Goal: Contribute content: Add original content to the website for others to see

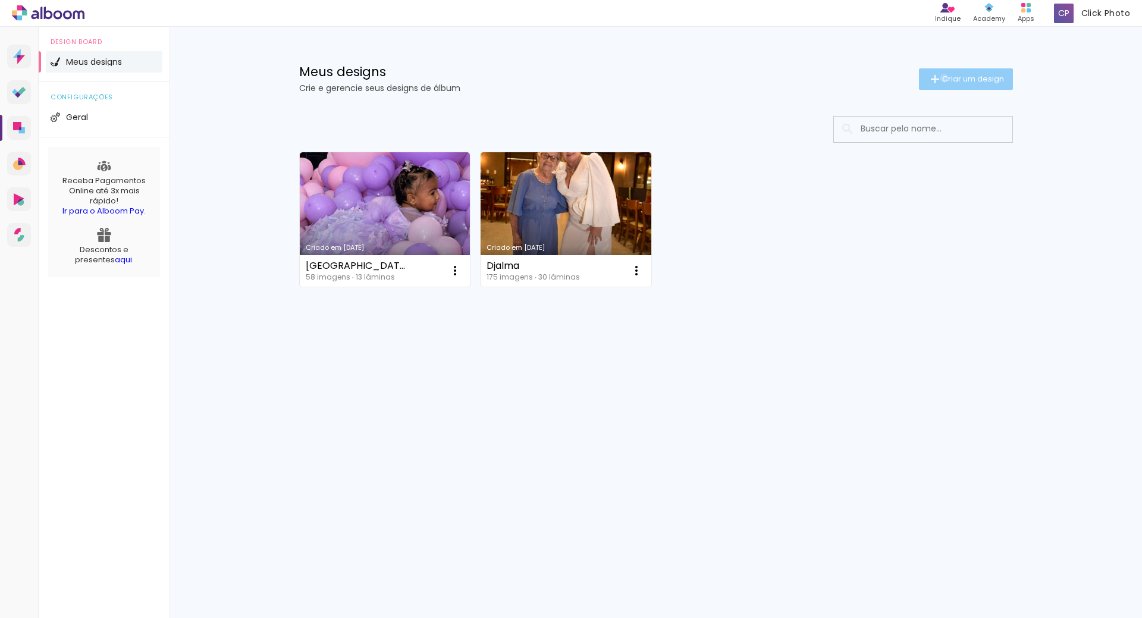
click at [942, 78] on span "Criar um design" at bounding box center [973, 79] width 62 height 8
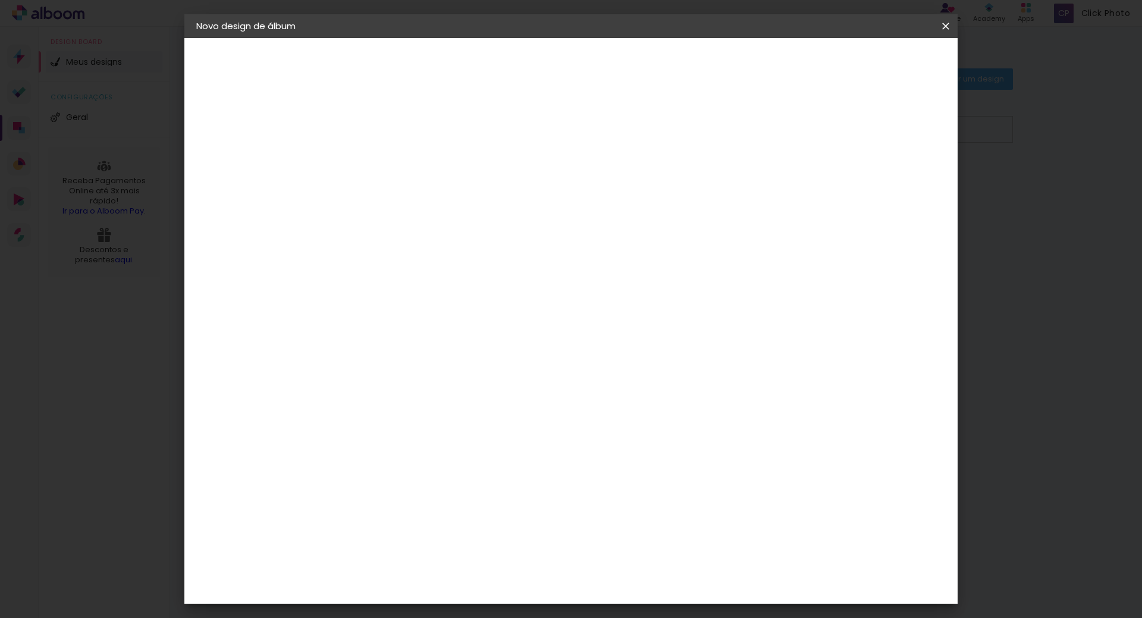
click at [391, 159] on input at bounding box center [391, 159] width 0 height 18
type input "Eberty- [PERSON_NAME]"
click at [513, 55] on paper-button "Avançar" at bounding box center [483, 63] width 58 height 20
click at [614, 189] on paper-item "Tamanho Livre" at bounding box center [557, 181] width 114 height 26
click at [0, 0] on slot "Avançar" at bounding box center [0, 0] width 0 height 0
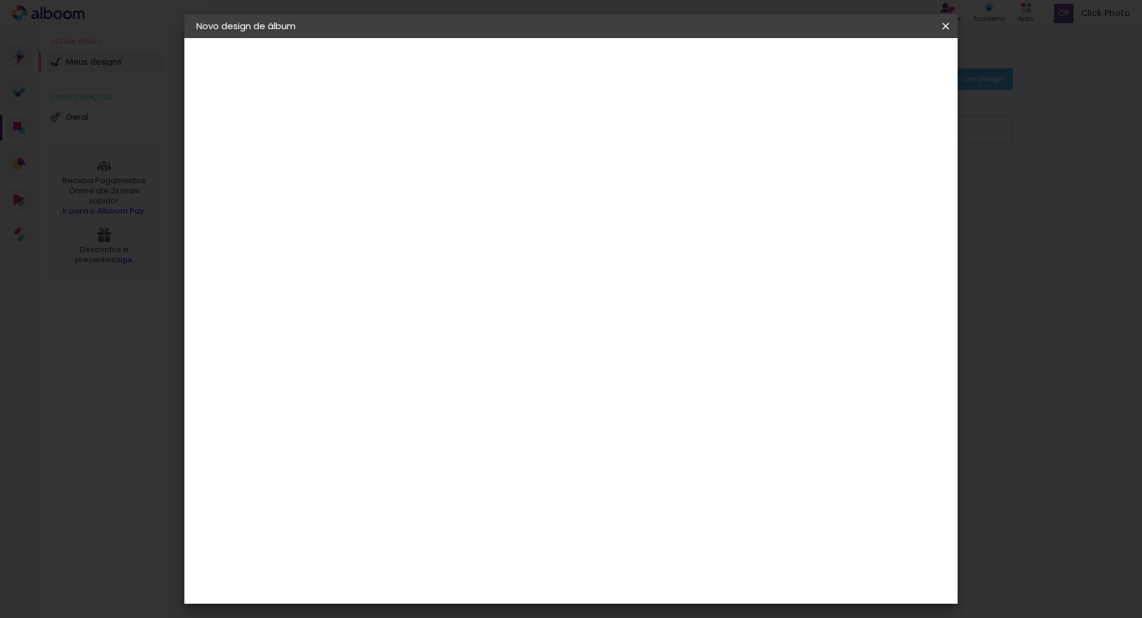
drag, startPoint x: 352, startPoint y: 341, endPoint x: 378, endPoint y: 338, distance: 25.8
click at [378, 338] on div "30" at bounding box center [360, 338] width 45 height 18
type input "20,3"
type paper-input "20,3"
click at [636, 420] on input "60" at bounding box center [637, 421] width 31 height 18
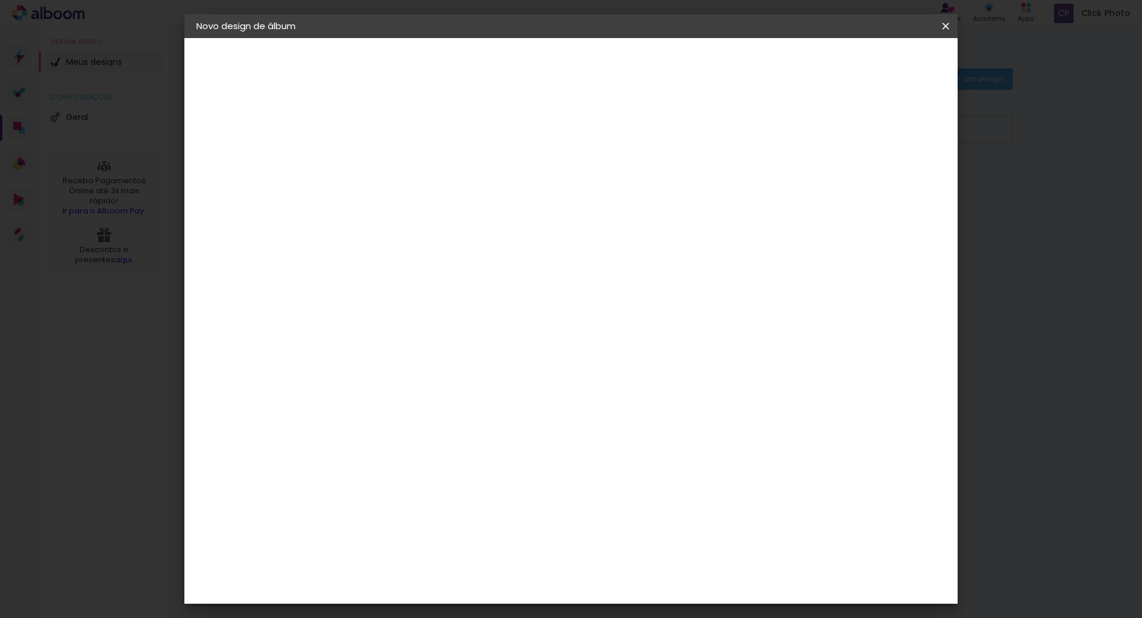
drag, startPoint x: 636, startPoint y: 422, endPoint x: 676, endPoint y: 421, distance: 40.5
click at [676, 421] on div "cm" at bounding box center [643, 421] width 467 height 42
type input "40,6"
type paper-input "40,6"
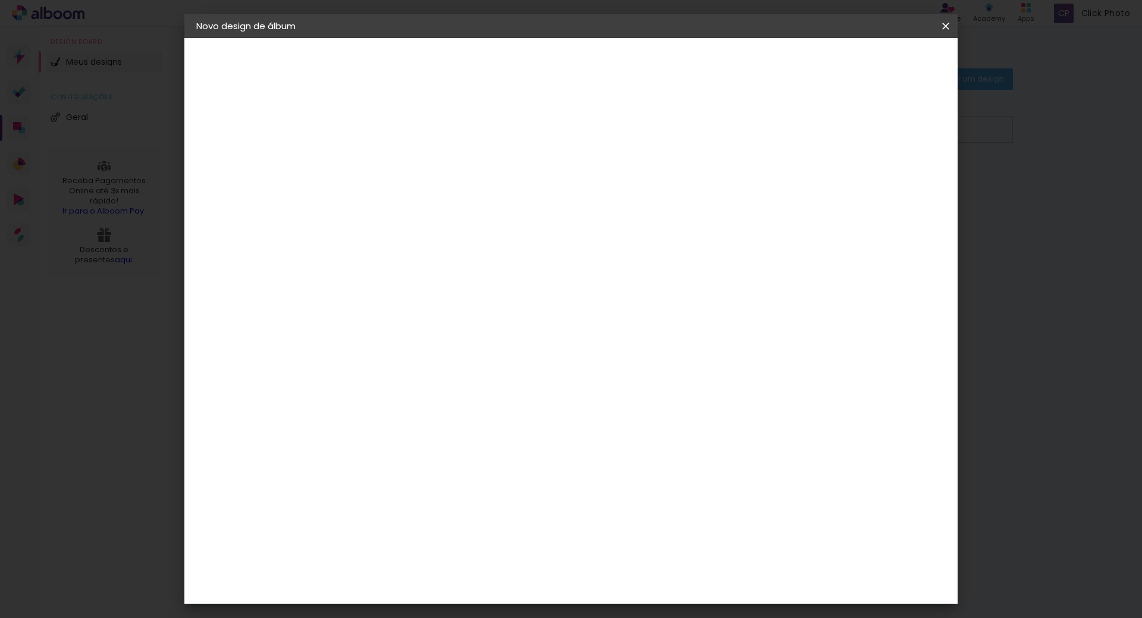
type input "4"
type paper-input "4"
click at [887, 187] on input "4" at bounding box center [880, 180] width 21 height 18
type input "3"
type paper-input "3"
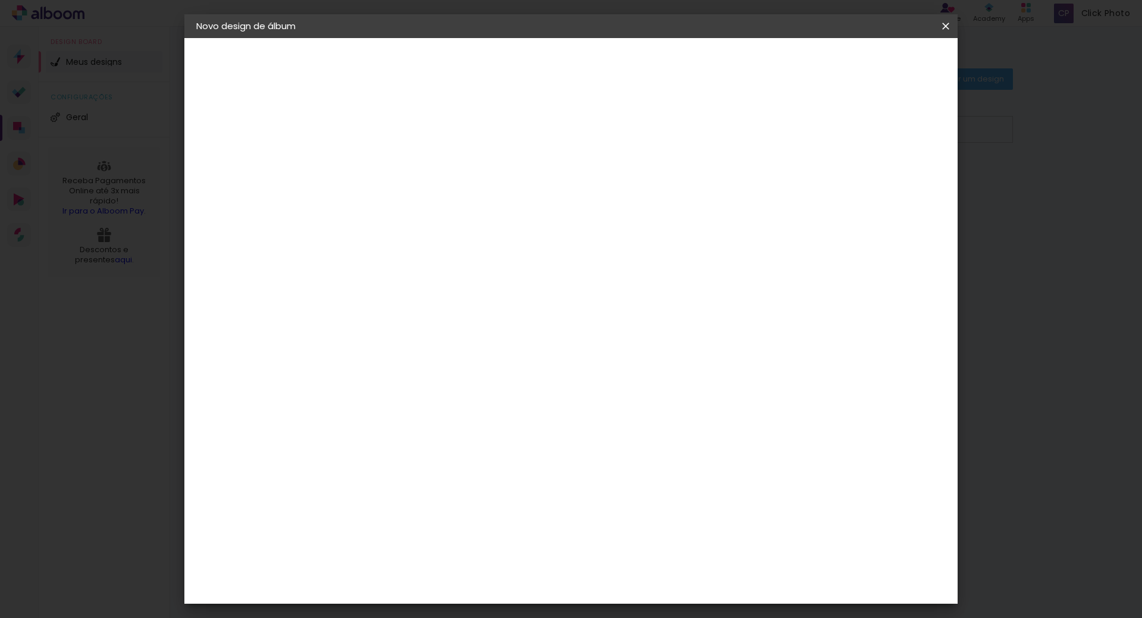
click at [887, 187] on input "3" at bounding box center [883, 180] width 21 height 18
click at [871, 59] on span "Iniciar design" at bounding box center [844, 63] width 54 height 8
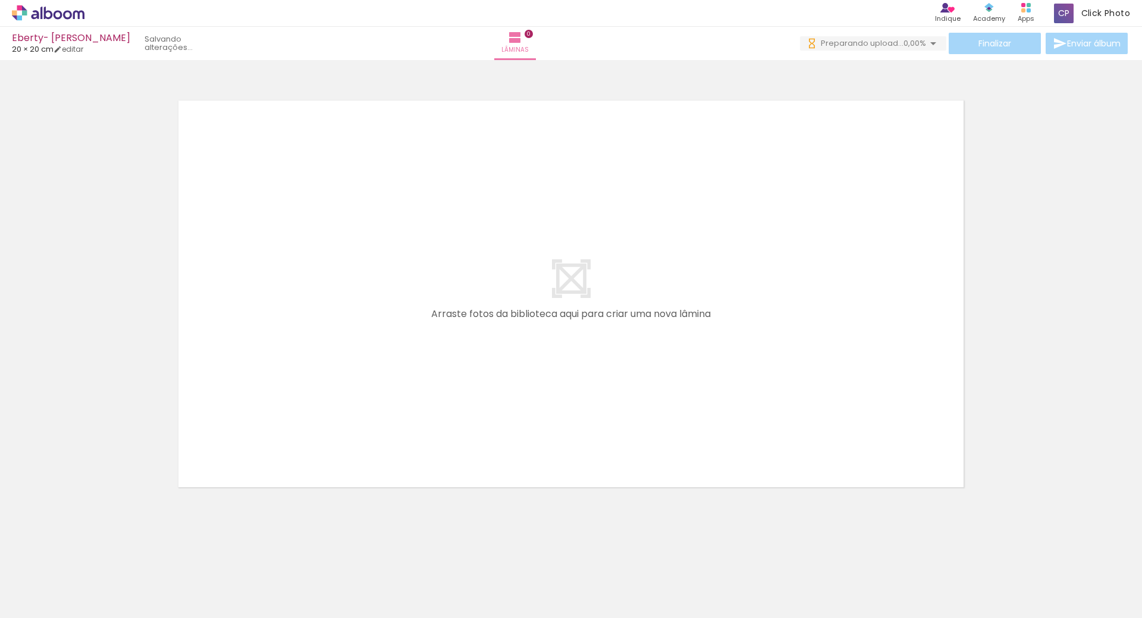
drag, startPoint x: 131, startPoint y: 576, endPoint x: 335, endPoint y: 360, distance: 296.2
click at [333, 360] on quentale-workspace at bounding box center [571, 309] width 1142 height 618
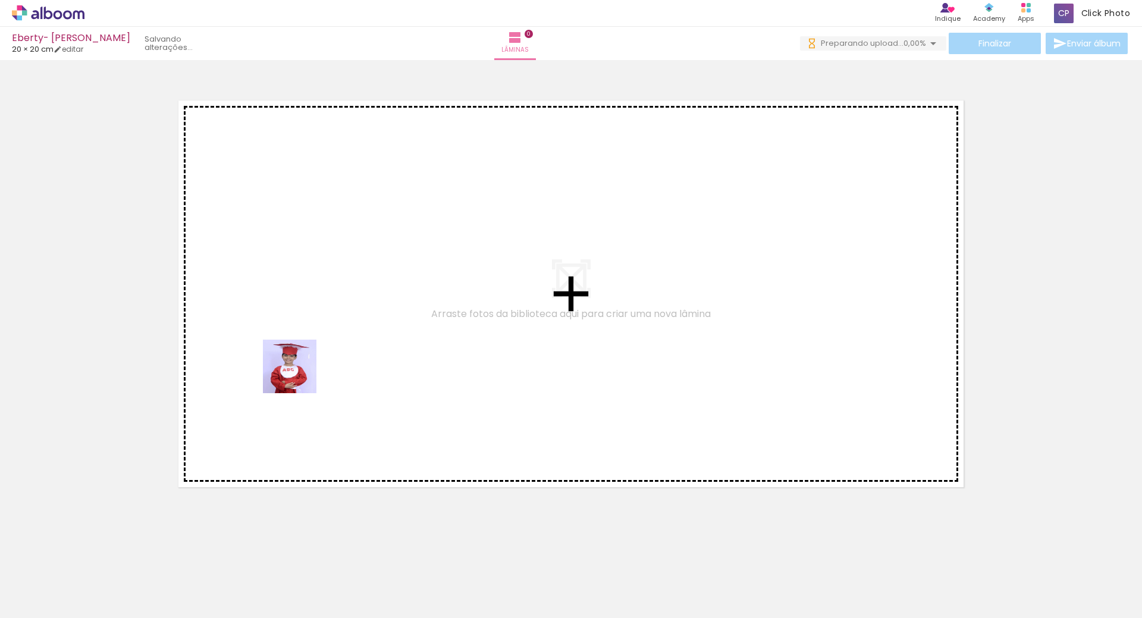
drag, startPoint x: 113, startPoint y: 584, endPoint x: 414, endPoint y: 478, distance: 318.9
click at [299, 375] on quentale-workspace at bounding box center [571, 309] width 1142 height 618
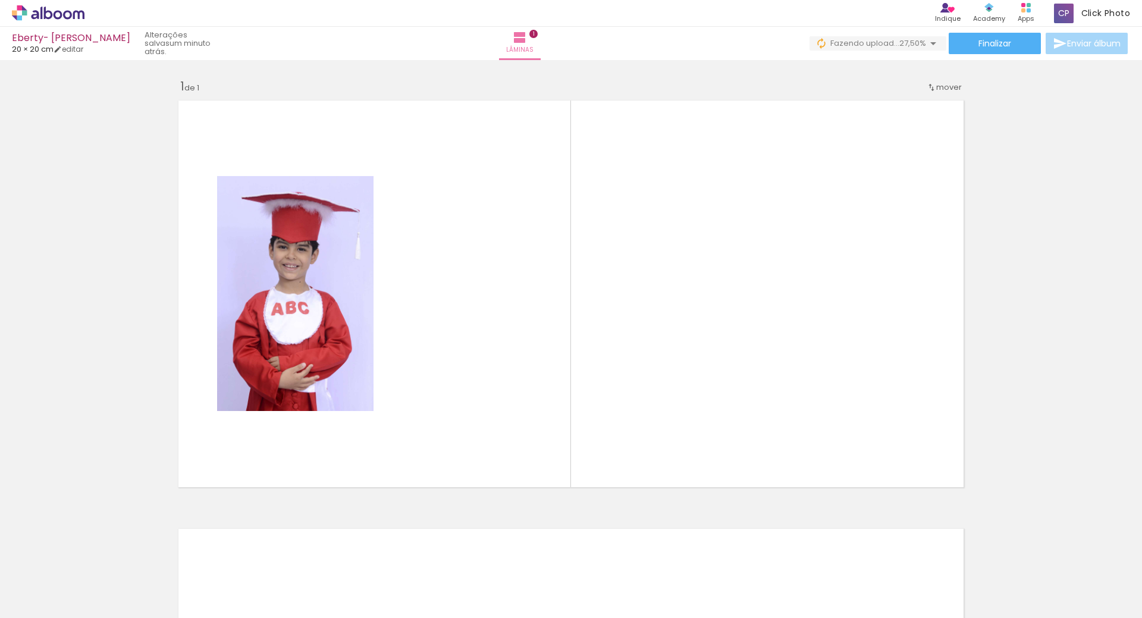
scroll to position [0, 855]
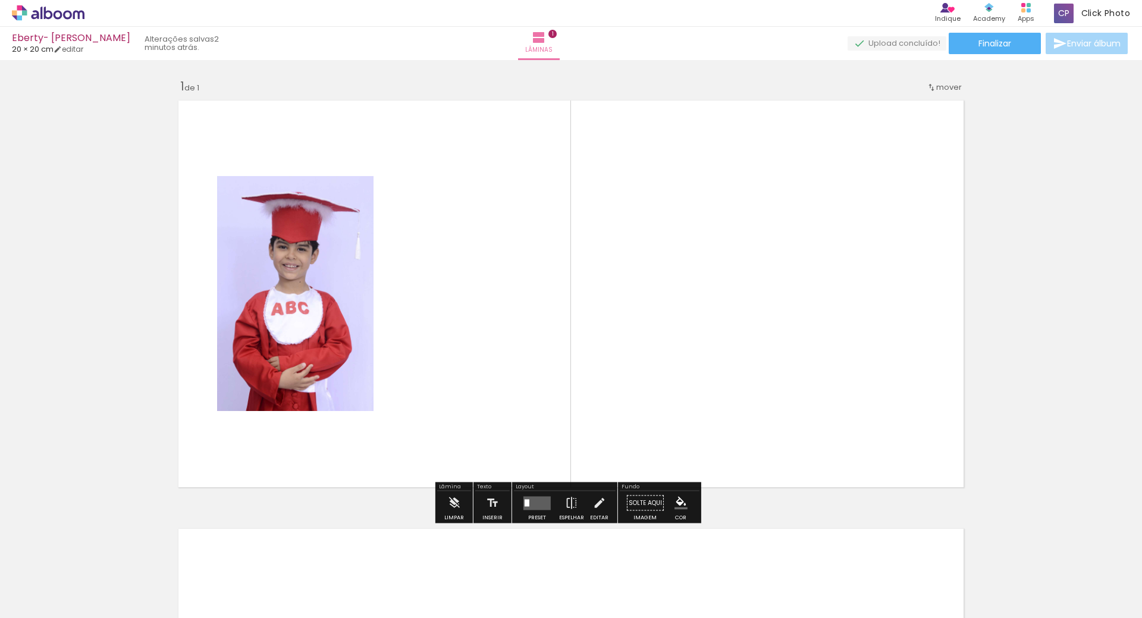
click at [802, 338] on quentale-layouter at bounding box center [571, 294] width 797 height 399
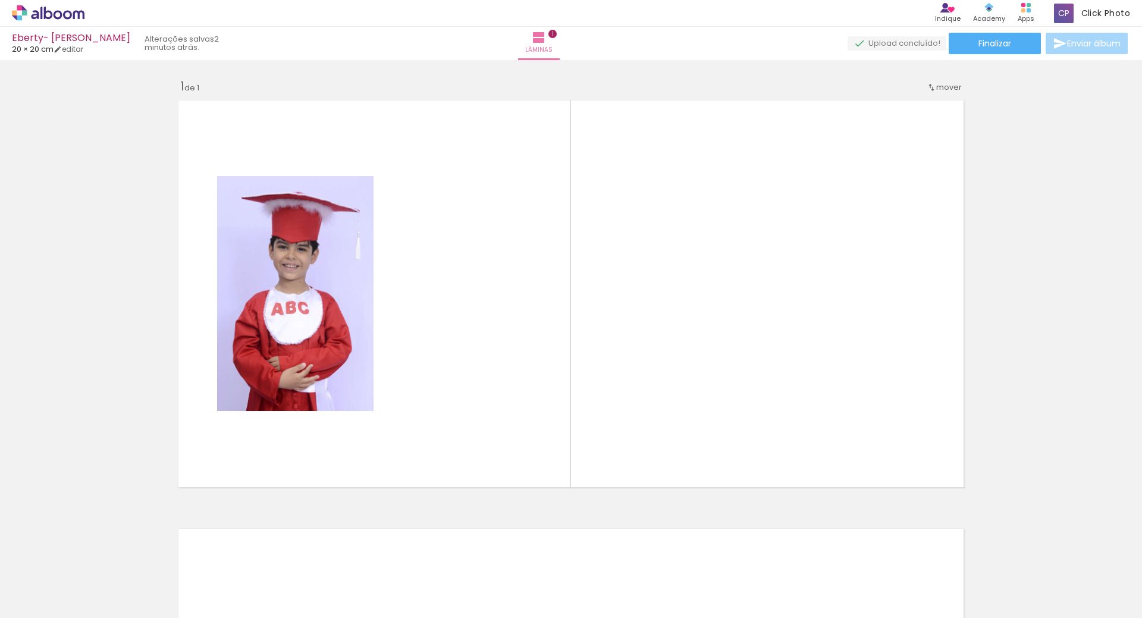
drag, startPoint x: 700, startPoint y: 579, endPoint x: 680, endPoint y: 443, distance: 137.0
click at [496, 312] on quentale-workspace at bounding box center [571, 309] width 1142 height 618
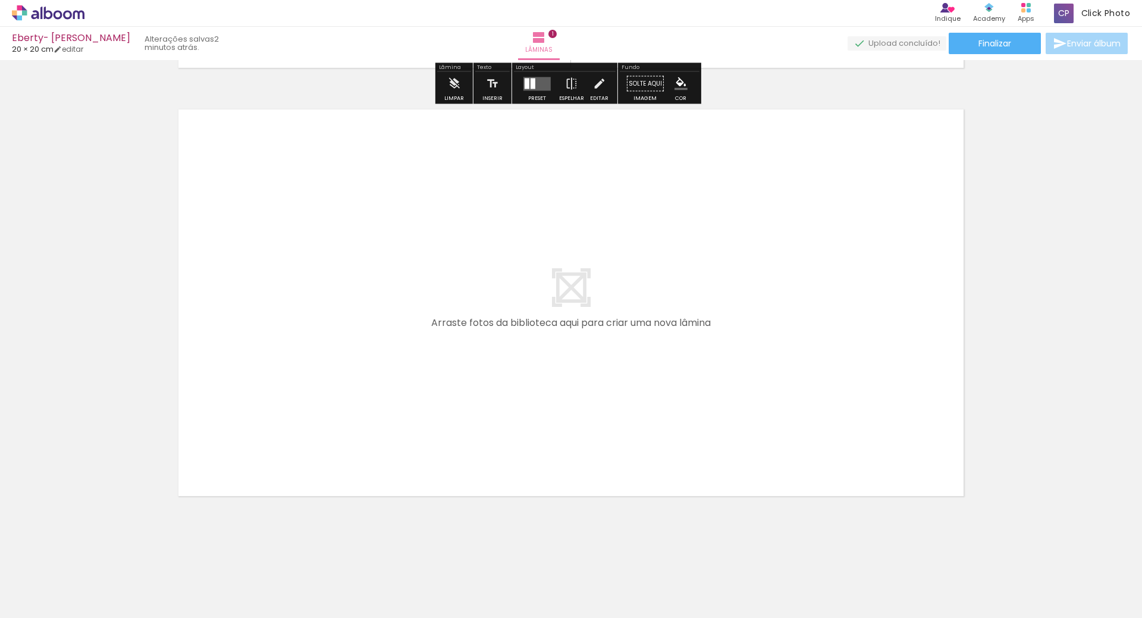
scroll to position [0, 0]
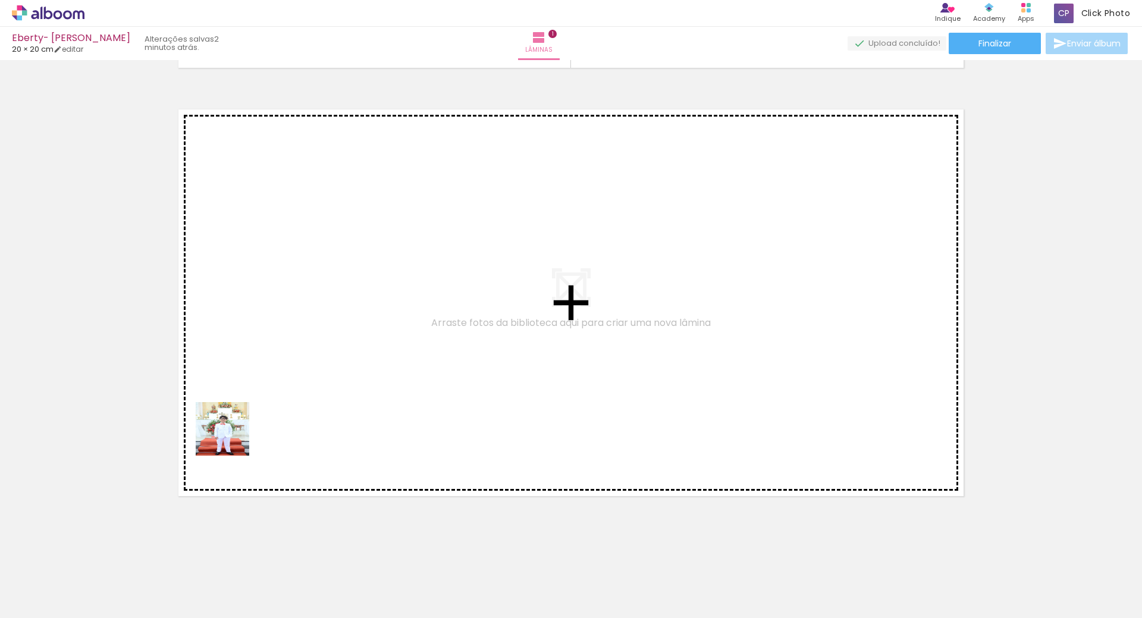
drag, startPoint x: 180, startPoint y: 573, endPoint x: 275, endPoint y: 609, distance: 102.0
click at [252, 413] on quentale-workspace at bounding box center [571, 309] width 1142 height 618
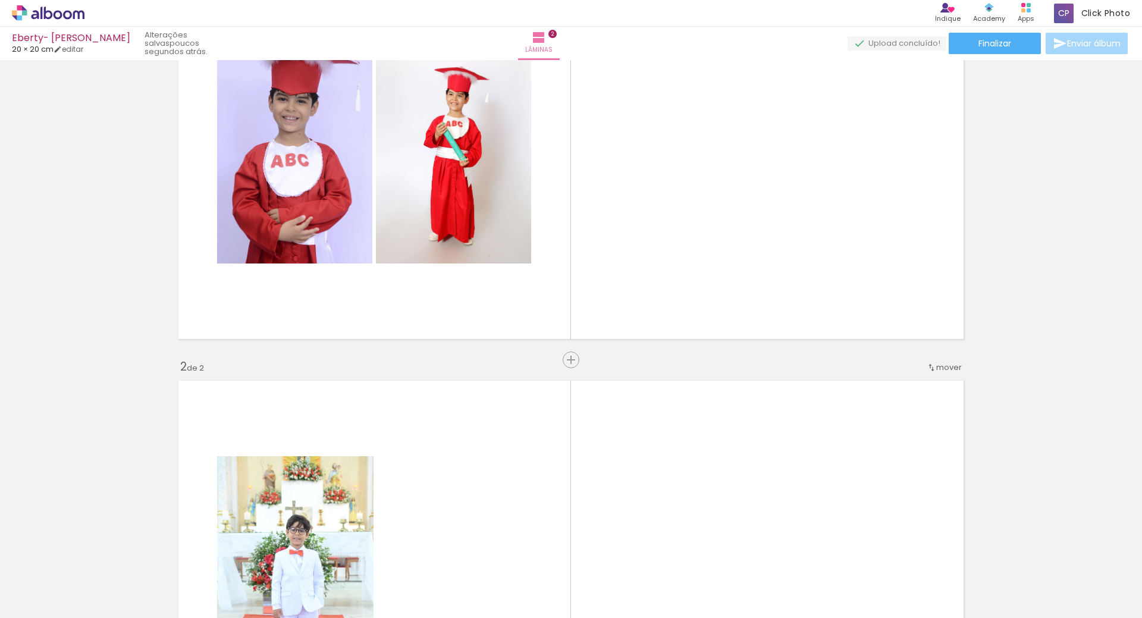
scroll to position [238, 0]
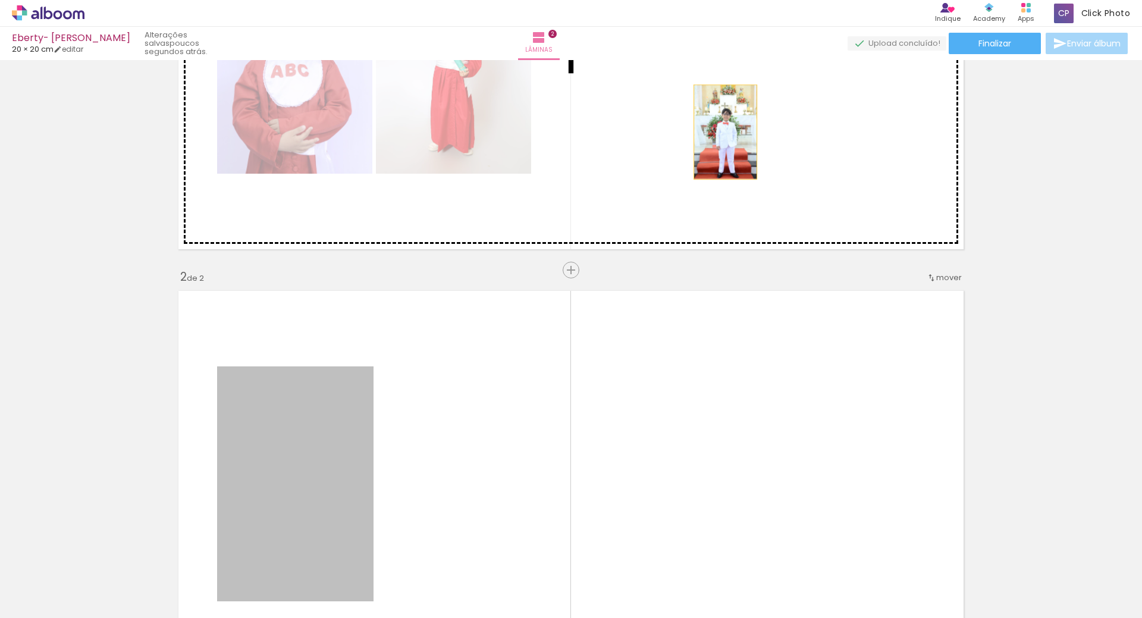
drag, startPoint x: 306, startPoint y: 457, endPoint x: 721, endPoint y: 132, distance: 527.0
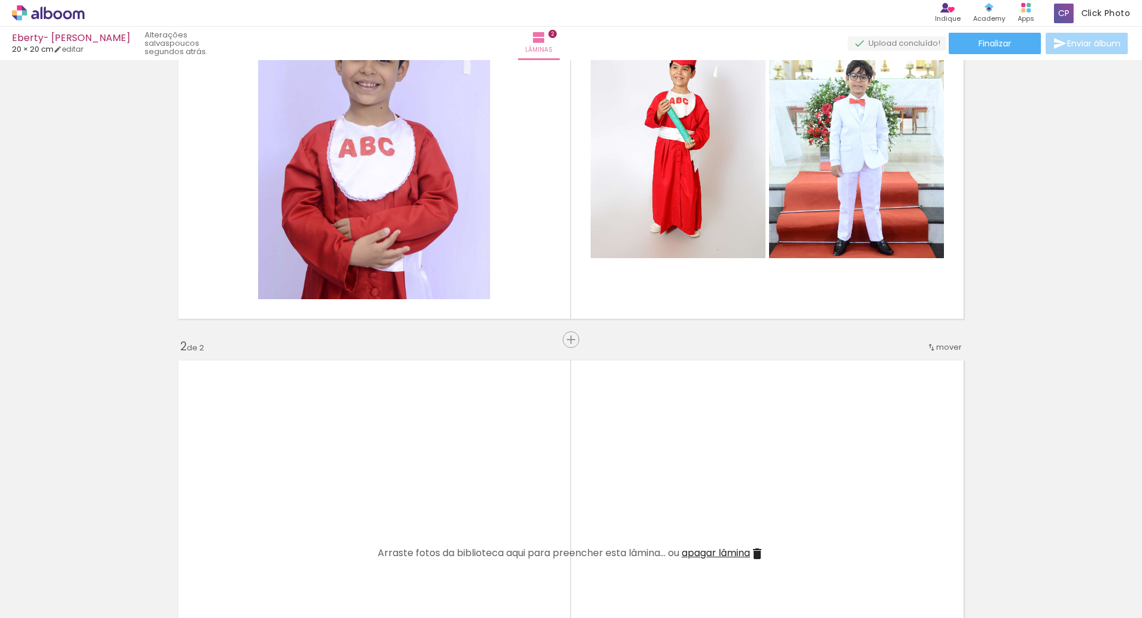
scroll to position [0, 0]
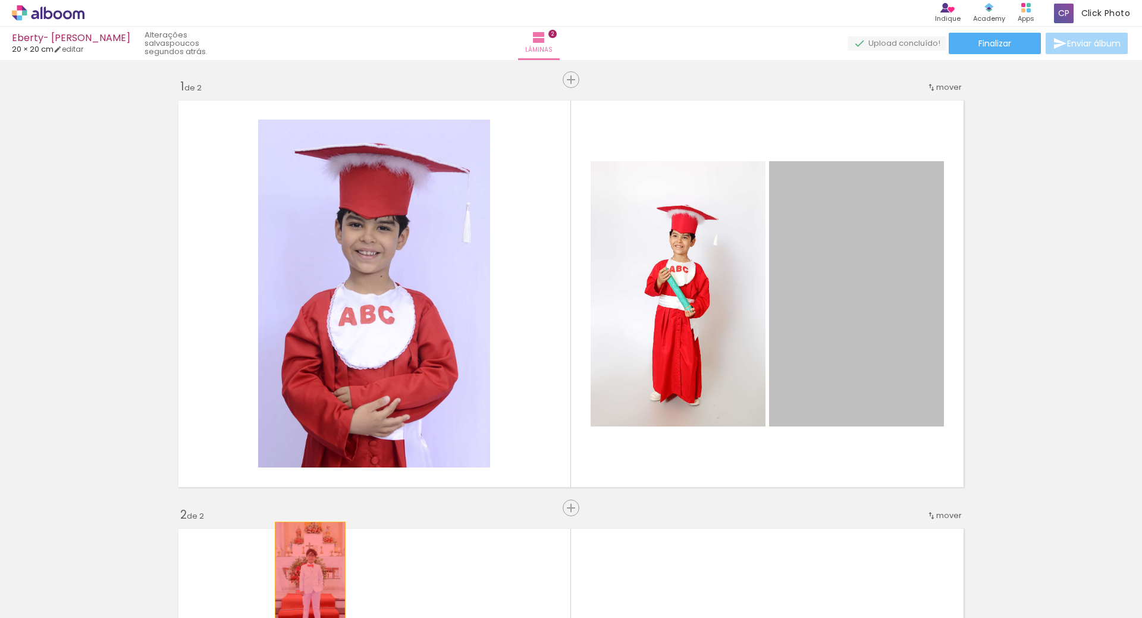
drag, startPoint x: 937, startPoint y: 356, endPoint x: 306, endPoint y: 575, distance: 668.6
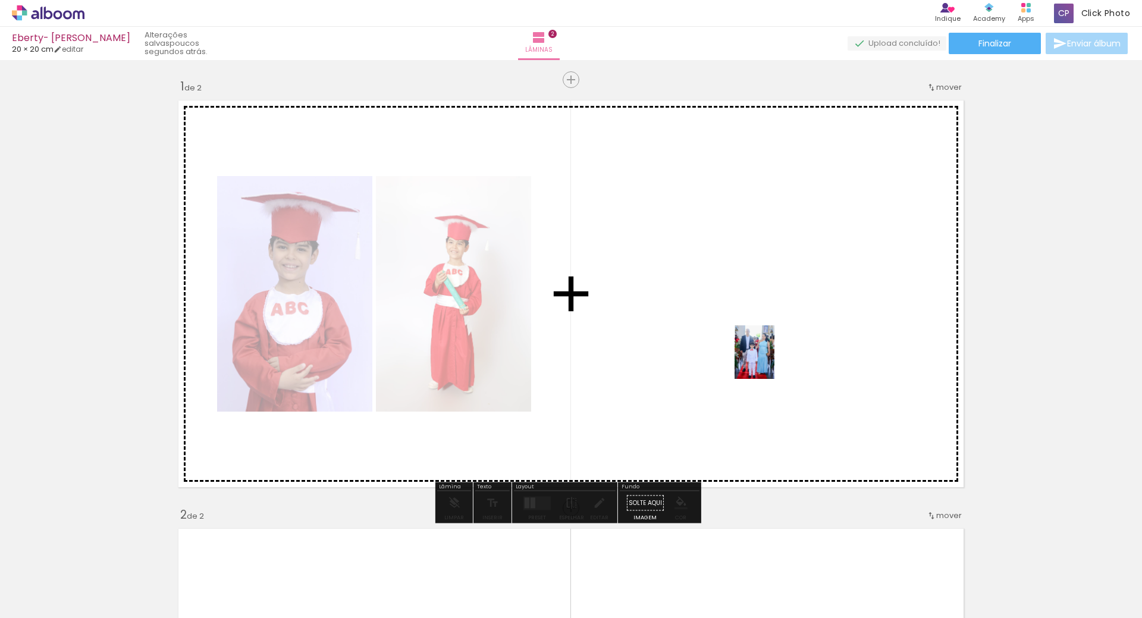
drag, startPoint x: 325, startPoint y: 589, endPoint x: 770, endPoint y: 361, distance: 500.7
click at [770, 361] on quentale-workspace at bounding box center [571, 309] width 1142 height 618
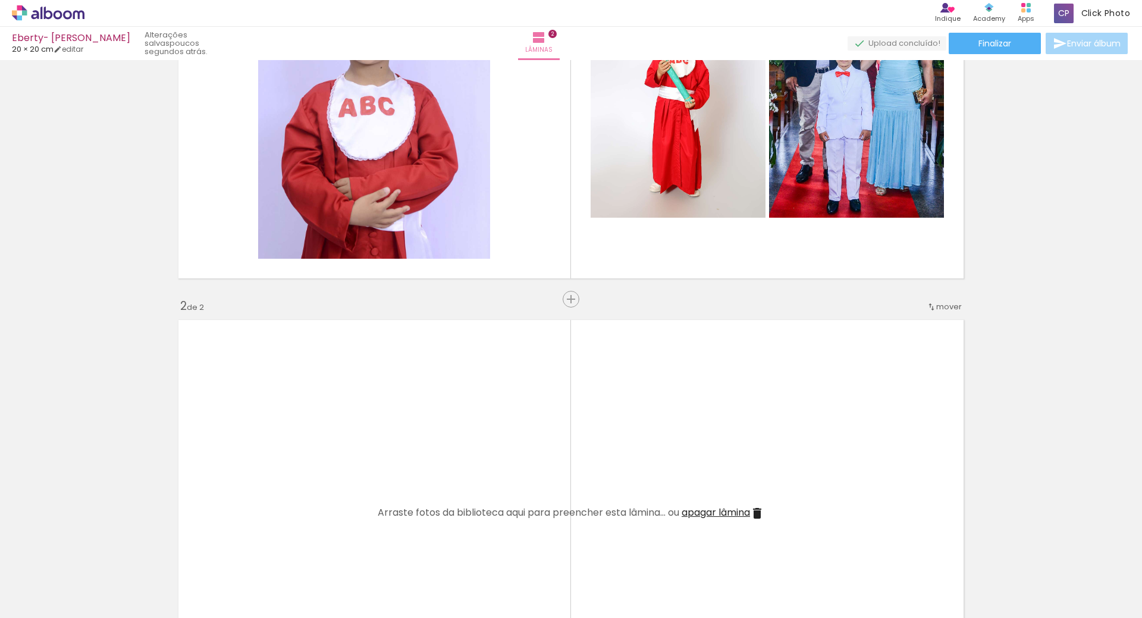
scroll to position [238, 0]
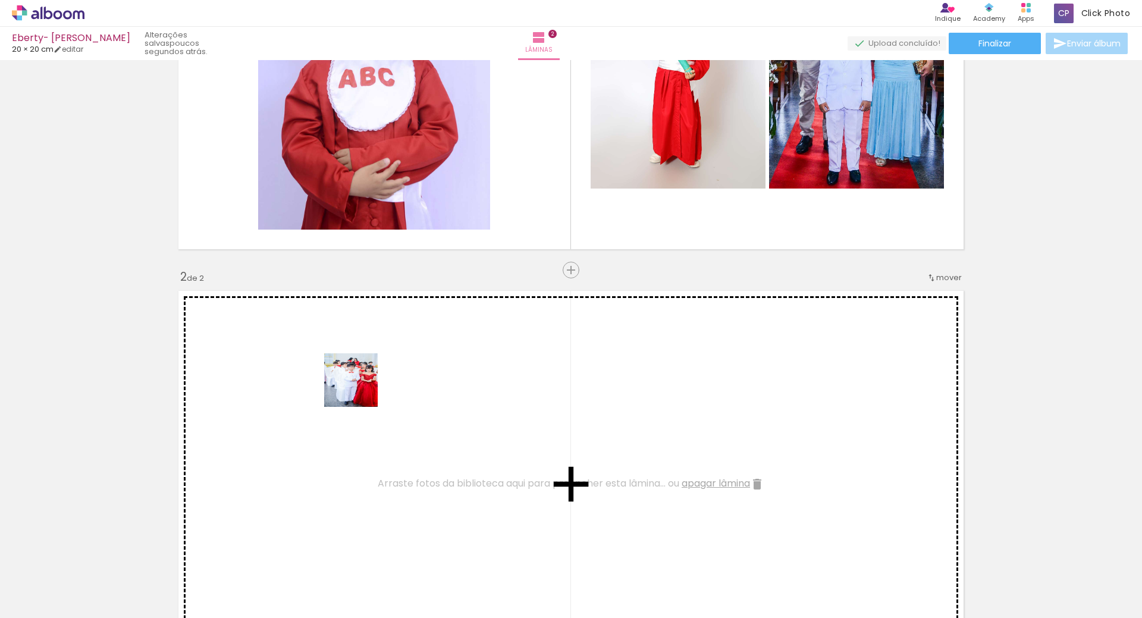
drag, startPoint x: 389, startPoint y: 530, endPoint x: 540, endPoint y: 532, distance: 151.1
click at [359, 378] on quentale-workspace at bounding box center [571, 309] width 1142 height 618
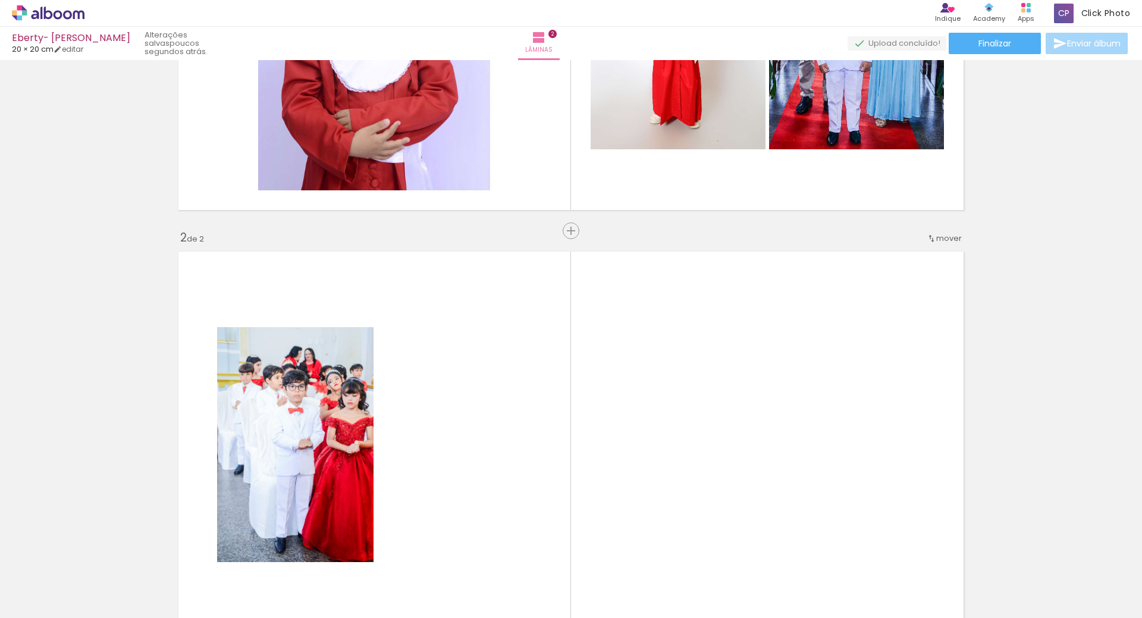
scroll to position [357, 0]
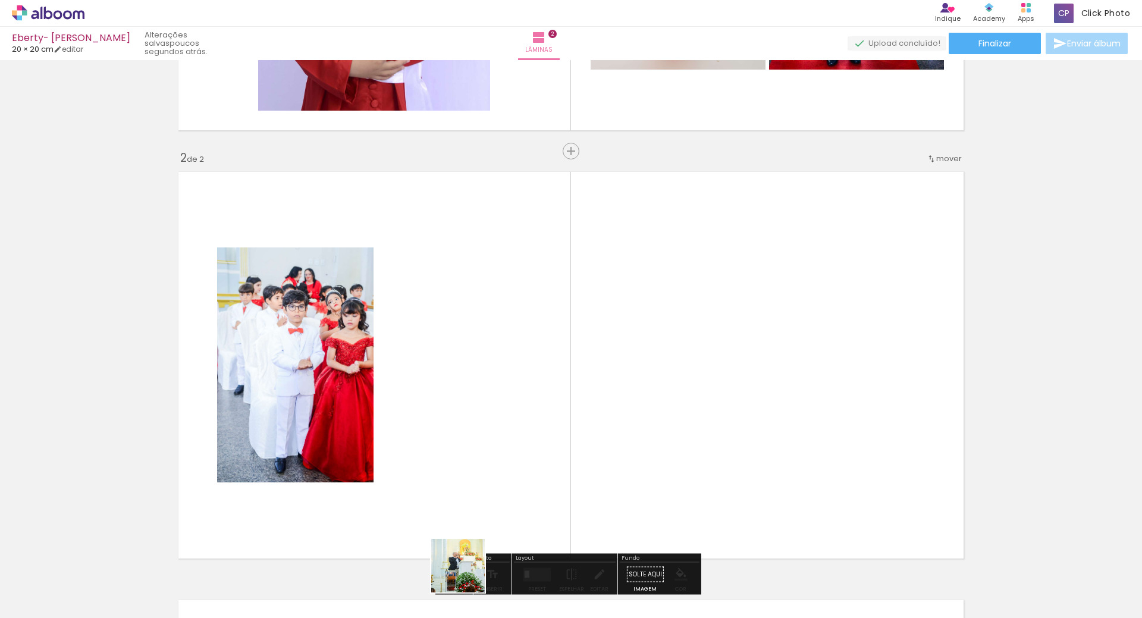
drag, startPoint x: 463, startPoint y: 582, endPoint x: 563, endPoint y: 476, distance: 145.6
click at [532, 401] on quentale-workspace at bounding box center [571, 309] width 1142 height 618
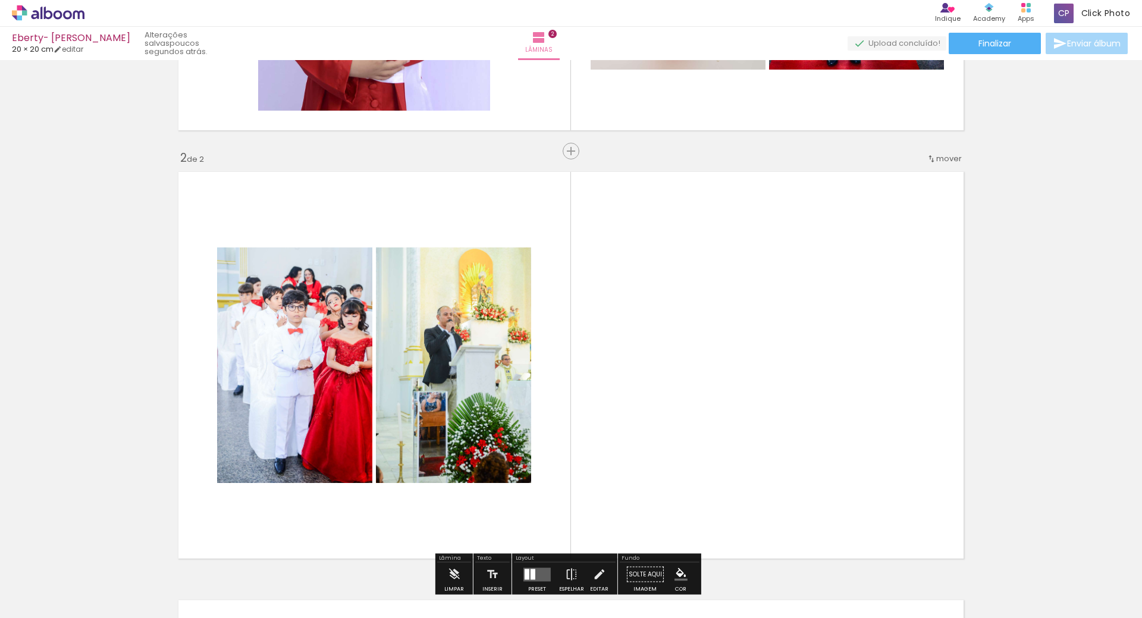
drag, startPoint x: 584, startPoint y: 478, endPoint x: 629, endPoint y: 441, distance: 57.9
click at [629, 441] on quentale-workspace at bounding box center [571, 309] width 1142 height 618
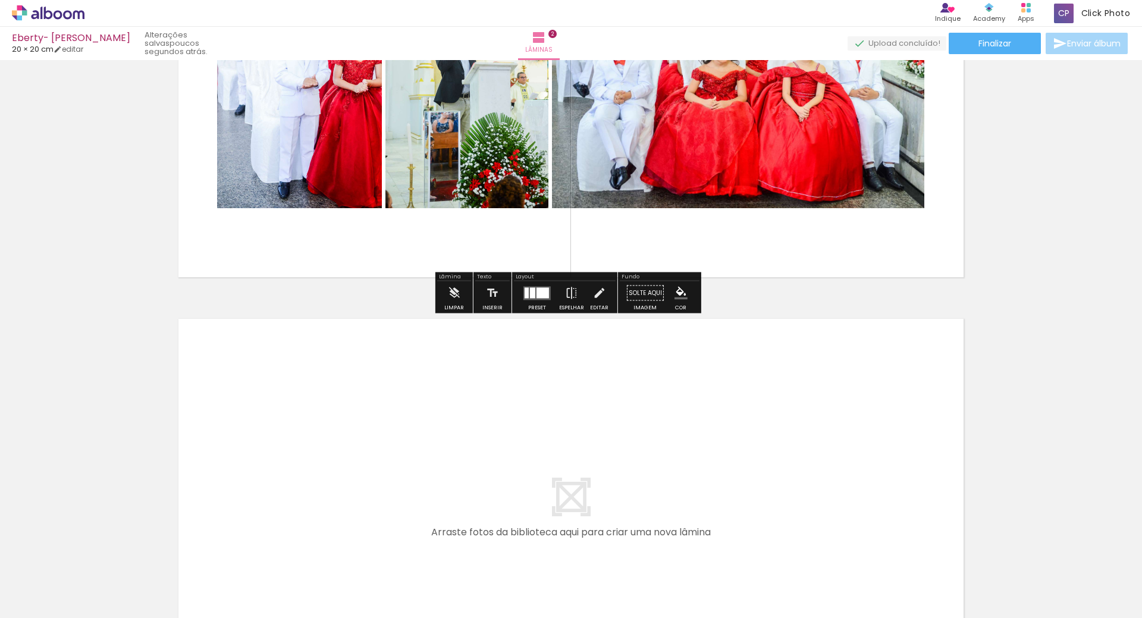
scroll to position [654, 0]
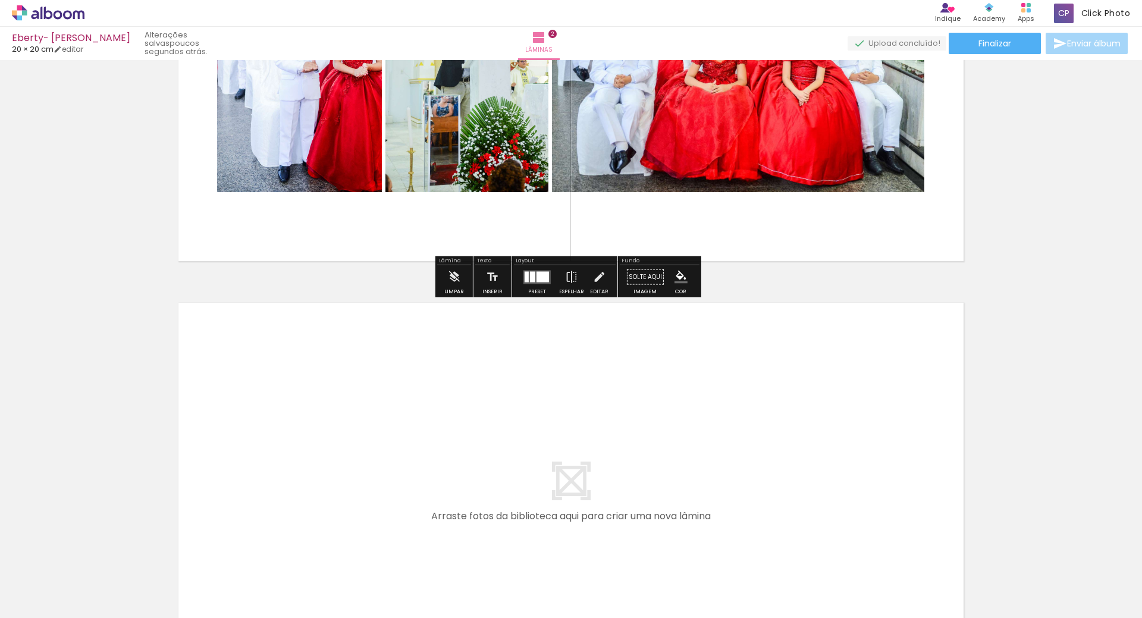
drag, startPoint x: 585, startPoint y: 582, endPoint x: 639, endPoint y: 555, distance: 60.7
click at [513, 453] on quentale-workspace at bounding box center [571, 309] width 1142 height 618
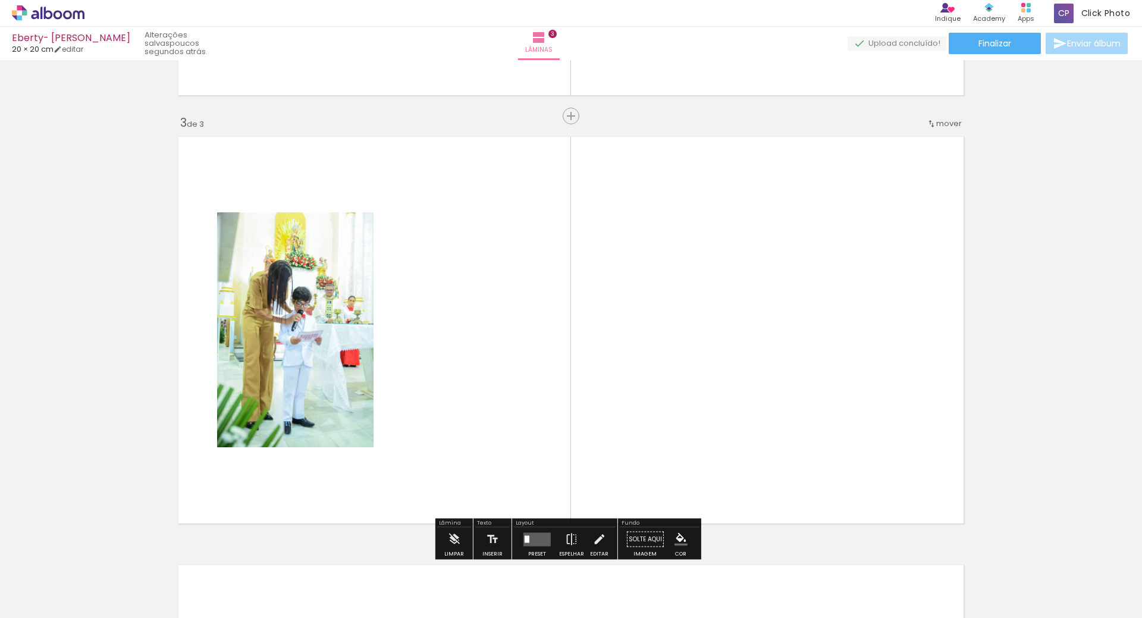
scroll to position [849, 0]
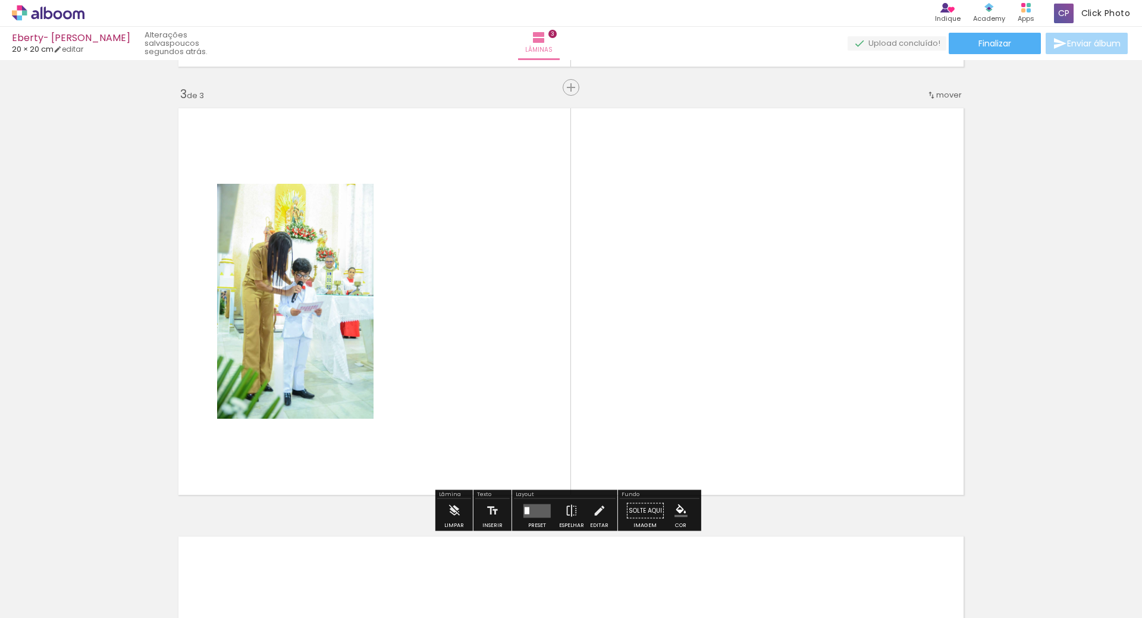
drag, startPoint x: 648, startPoint y: 489, endPoint x: 733, endPoint y: 524, distance: 92.0
click at [643, 399] on quentale-workspace at bounding box center [571, 309] width 1142 height 618
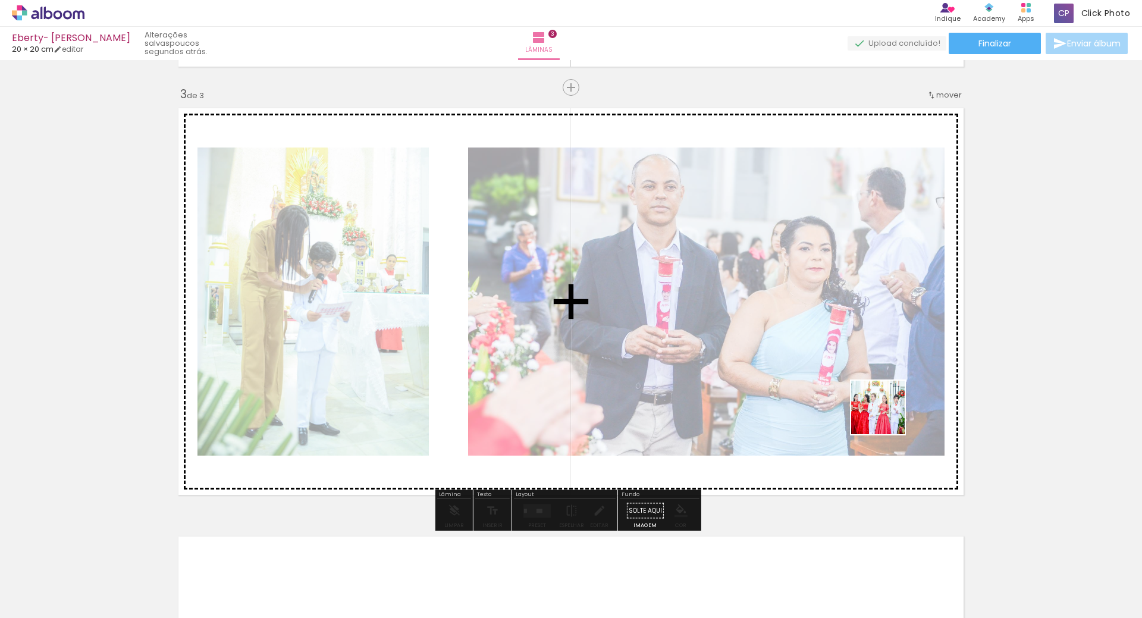
drag, startPoint x: 735, startPoint y: 590, endPoint x: 889, endPoint y: 451, distance: 207.2
click at [907, 419] on quentale-workspace at bounding box center [571, 309] width 1142 height 618
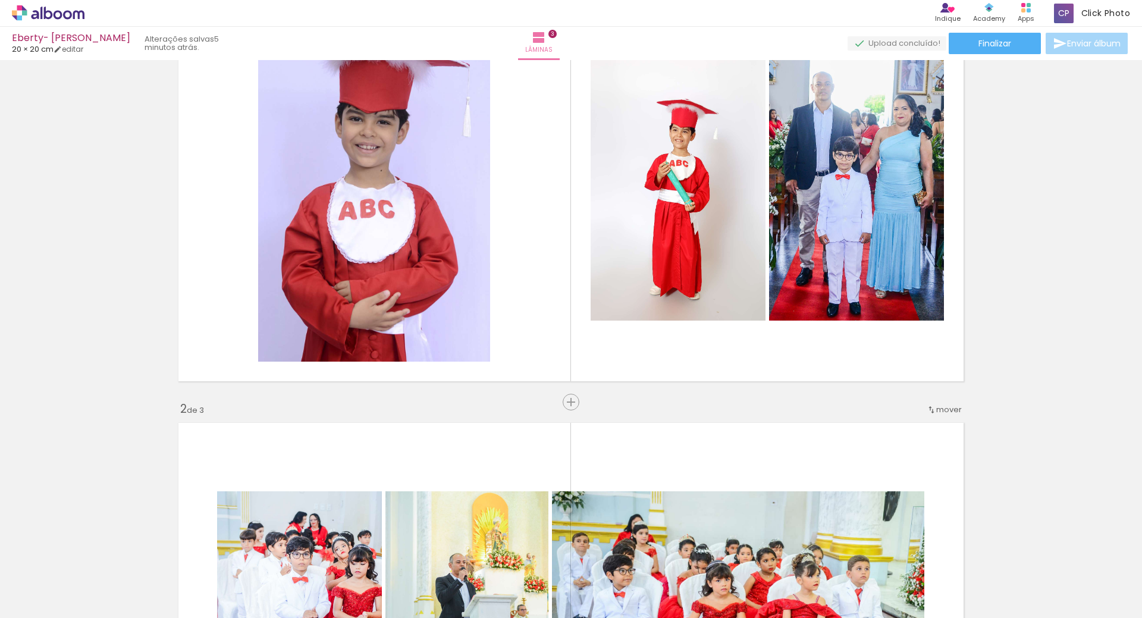
scroll to position [297, 0]
